Goal: Information Seeking & Learning: Learn about a topic

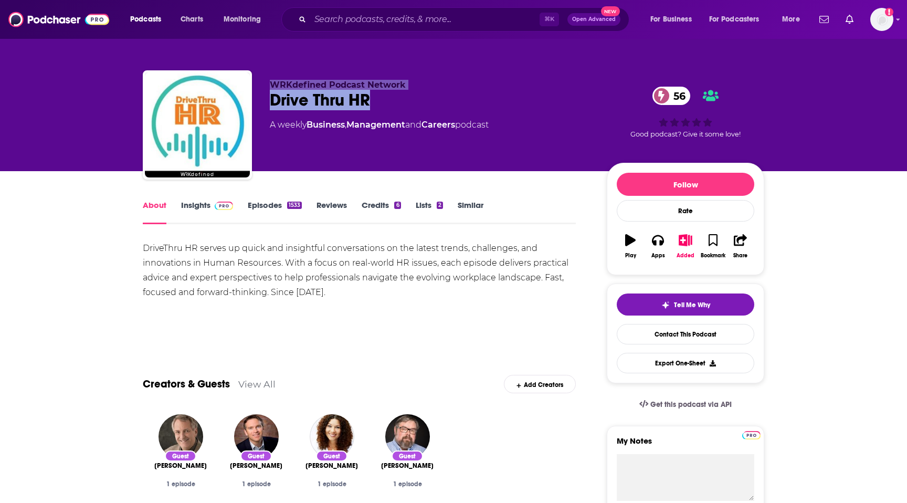
drag, startPoint x: 382, startPoint y: 104, endPoint x: 245, endPoint y: 103, distance: 137.5
click at [245, 103] on div "WRKdefined Podcast Network Drive Thru HR 56 A weekly Business , Management and …" at bounding box center [453, 126] width 621 height 113
click at [519, 323] on div "Show More" at bounding box center [359, 329] width 433 height 18
drag, startPoint x: 385, startPoint y: 102, endPoint x: 272, endPoint y: 107, distance: 112.4
click at [272, 107] on div "Drive Thru HR 56" at bounding box center [430, 100] width 320 height 20
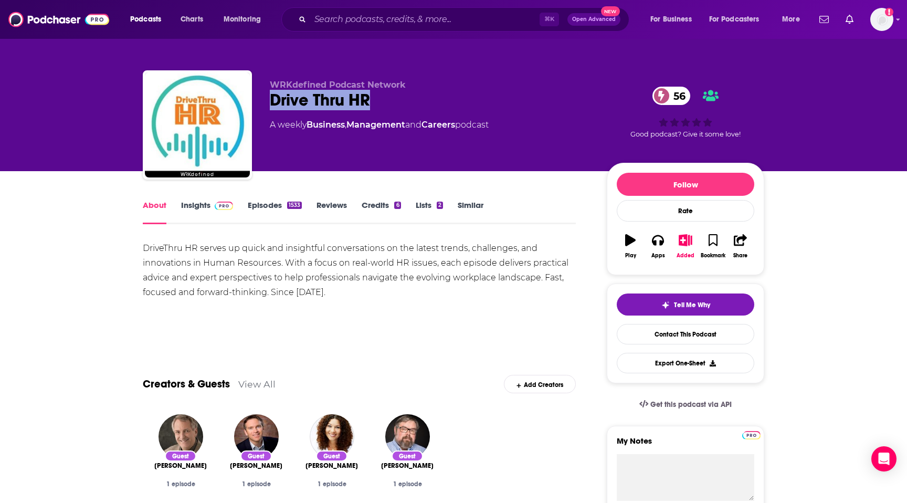
copy h1 "Drive Thru HR"
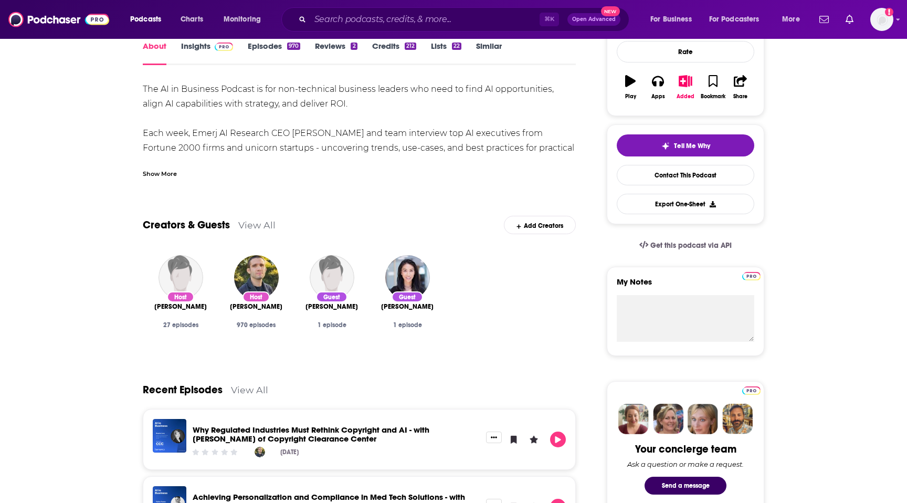
scroll to position [164, 0]
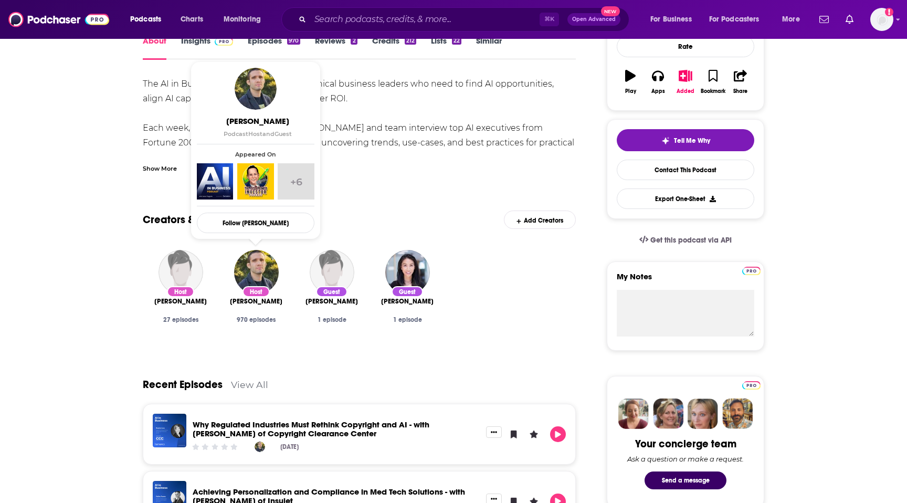
click at [267, 288] on div "Host" at bounding box center [255, 291] width 27 height 11
click at [263, 280] on img "Dan Faggella" at bounding box center [256, 272] width 45 height 45
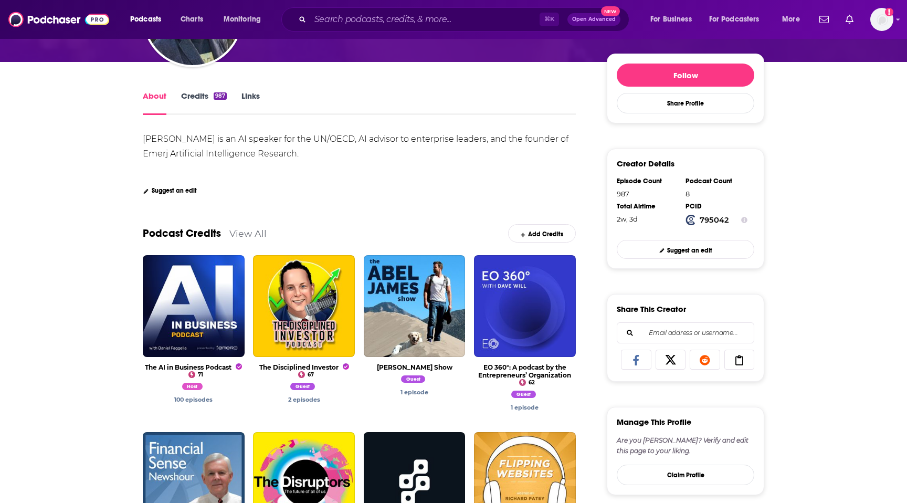
scroll to position [76, 0]
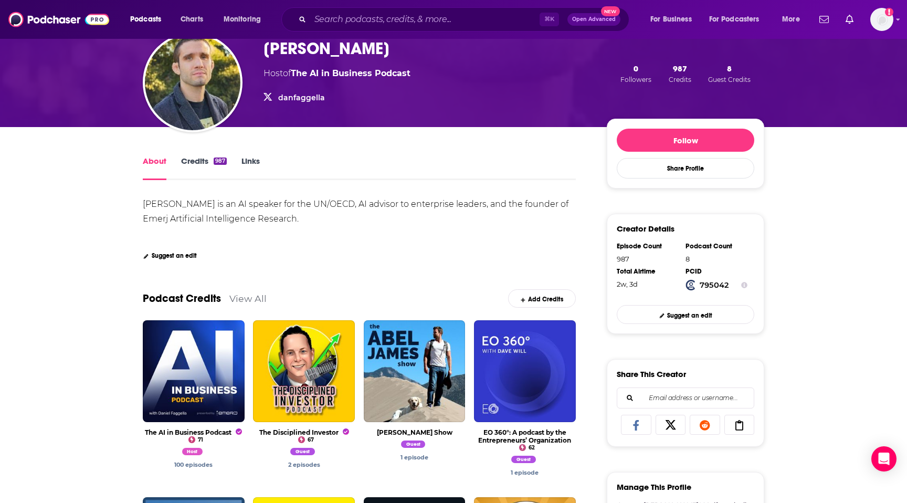
click at [251, 165] on link "Links" at bounding box center [250, 168] width 18 height 24
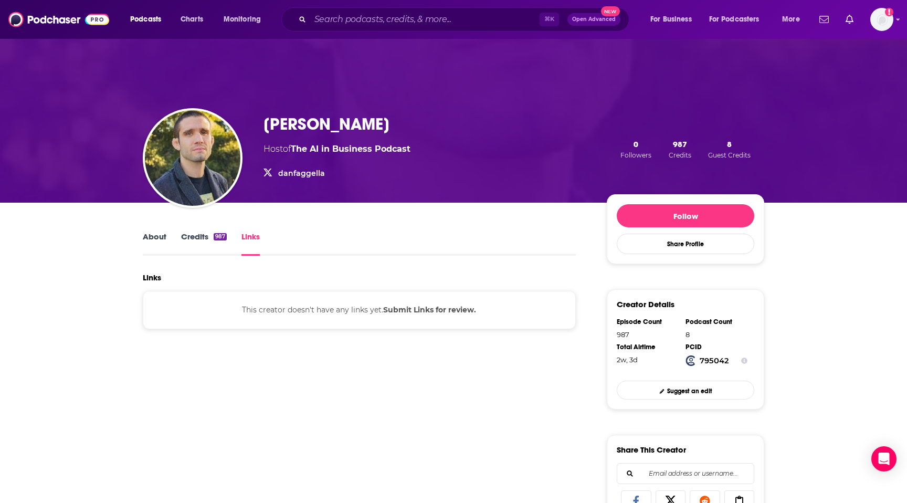
click at [163, 242] on link "About" at bounding box center [155, 243] width 24 height 24
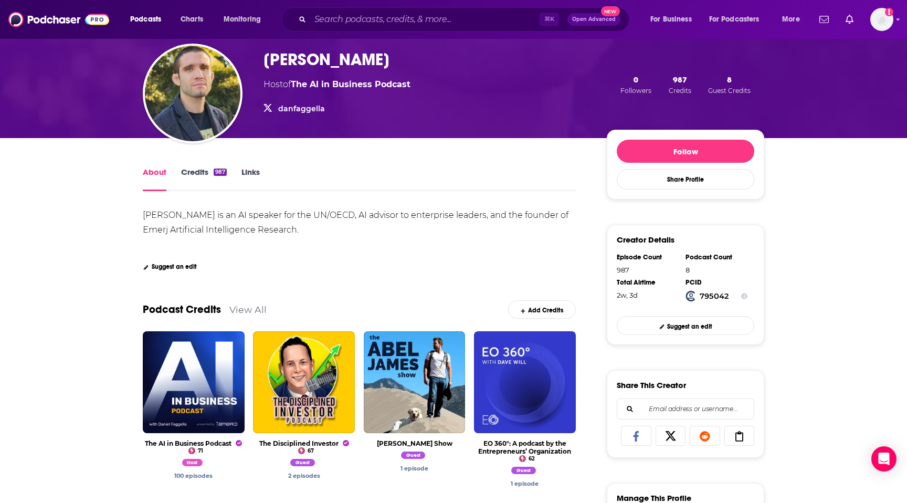
scroll to position [71, 0]
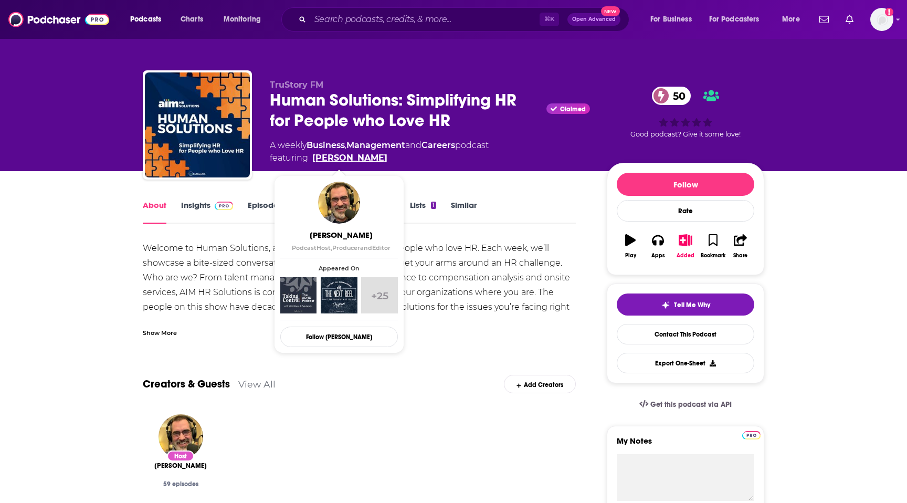
click at [347, 159] on link "Pete Wright" at bounding box center [349, 158] width 75 height 13
